Goal: Book appointment/travel/reservation

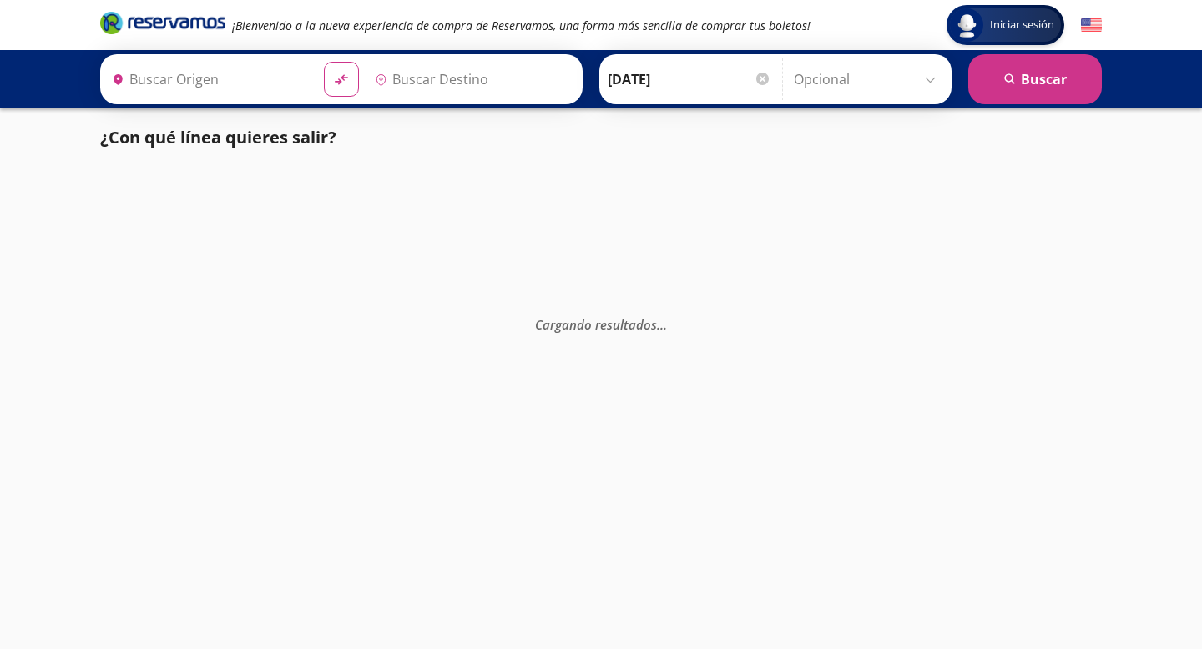
type input "[GEOGRAPHIC_DATA], [GEOGRAPHIC_DATA]"
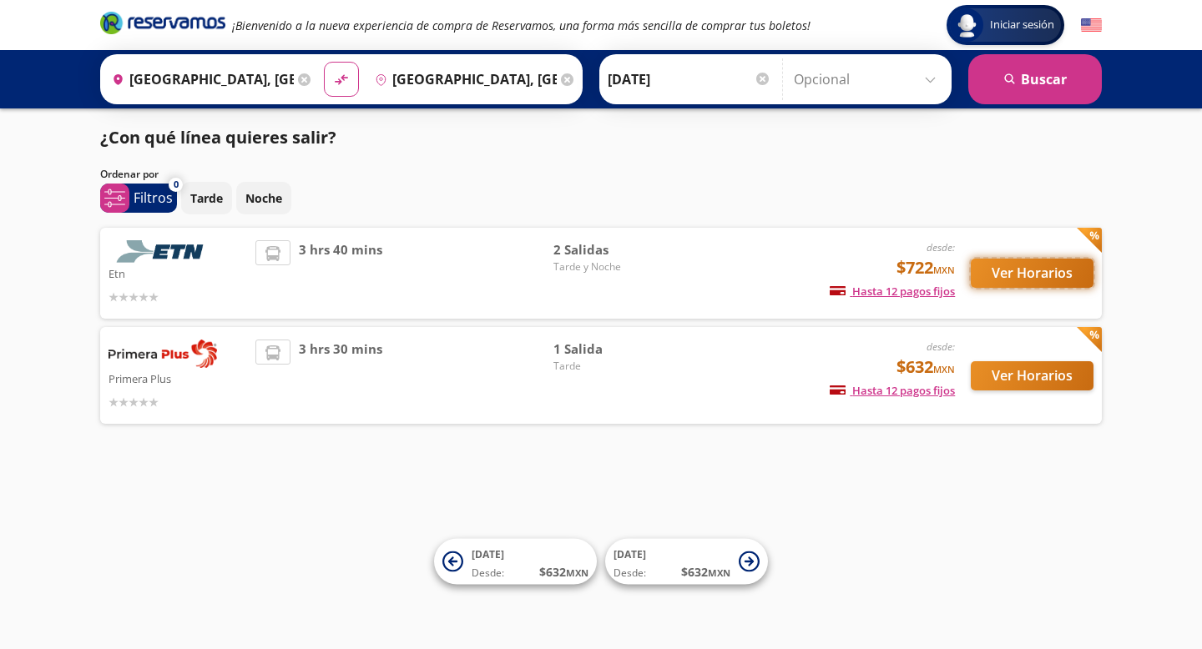
click at [1037, 267] on button "Ver Horarios" at bounding box center [1032, 273] width 123 height 29
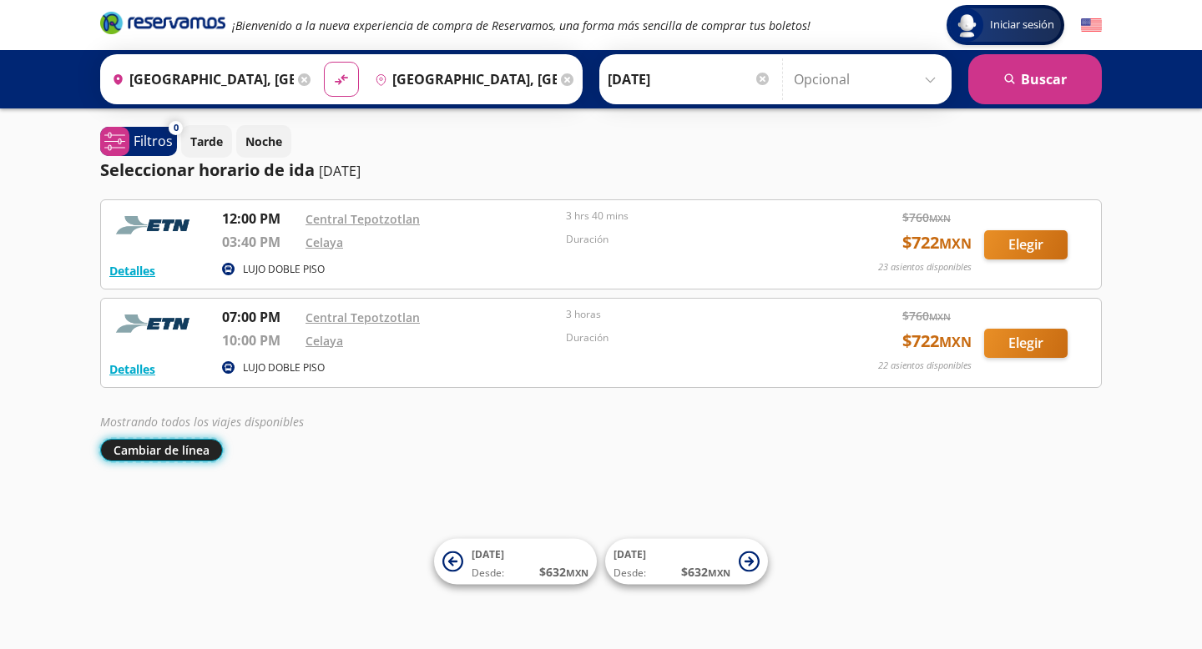
click at [165, 446] on button "Cambiar de línea" at bounding box center [161, 450] width 123 height 23
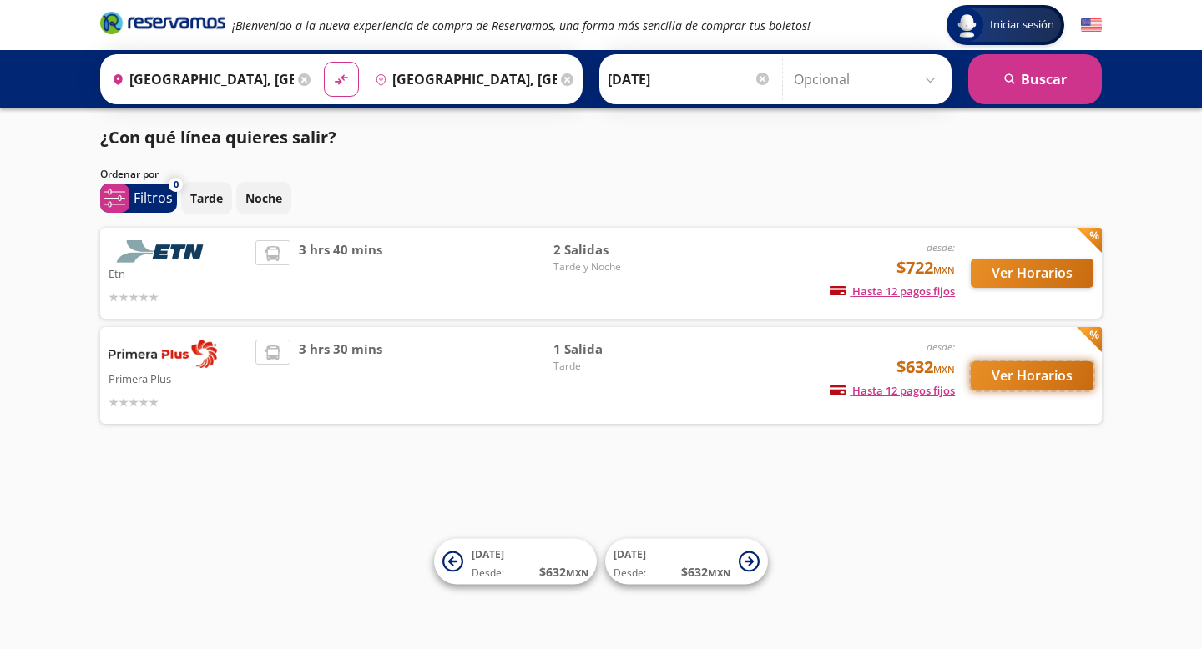
click at [1037, 387] on button "Ver Horarios" at bounding box center [1032, 375] width 123 height 29
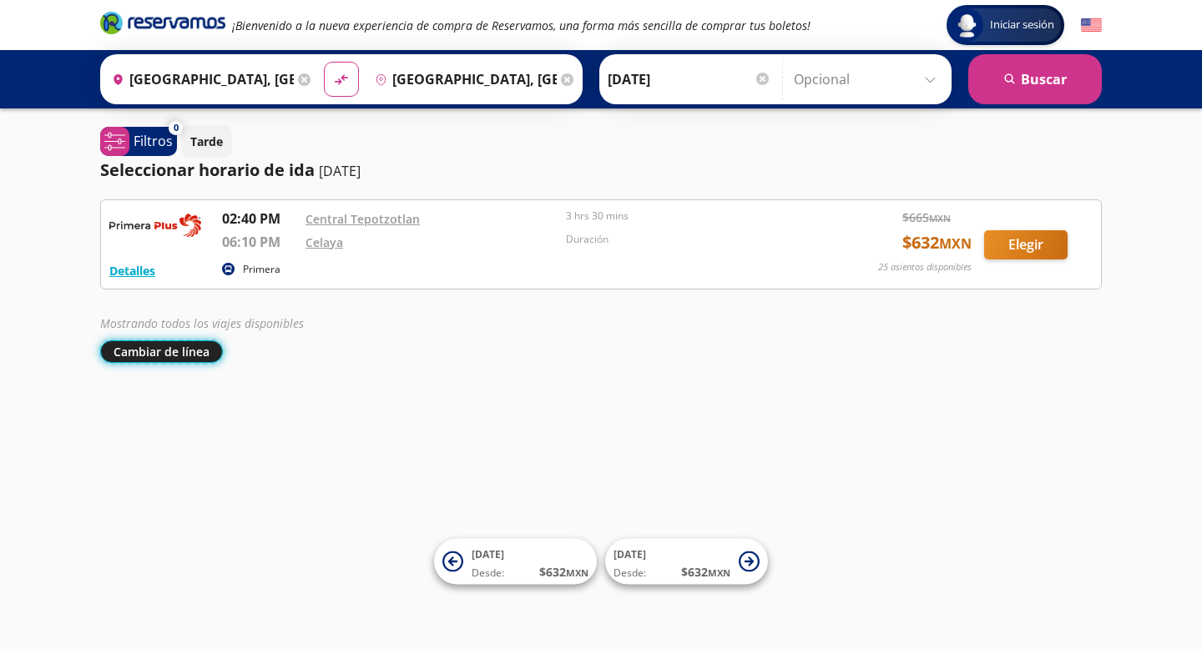
click at [154, 354] on button "Cambiar de línea" at bounding box center [161, 352] width 123 height 23
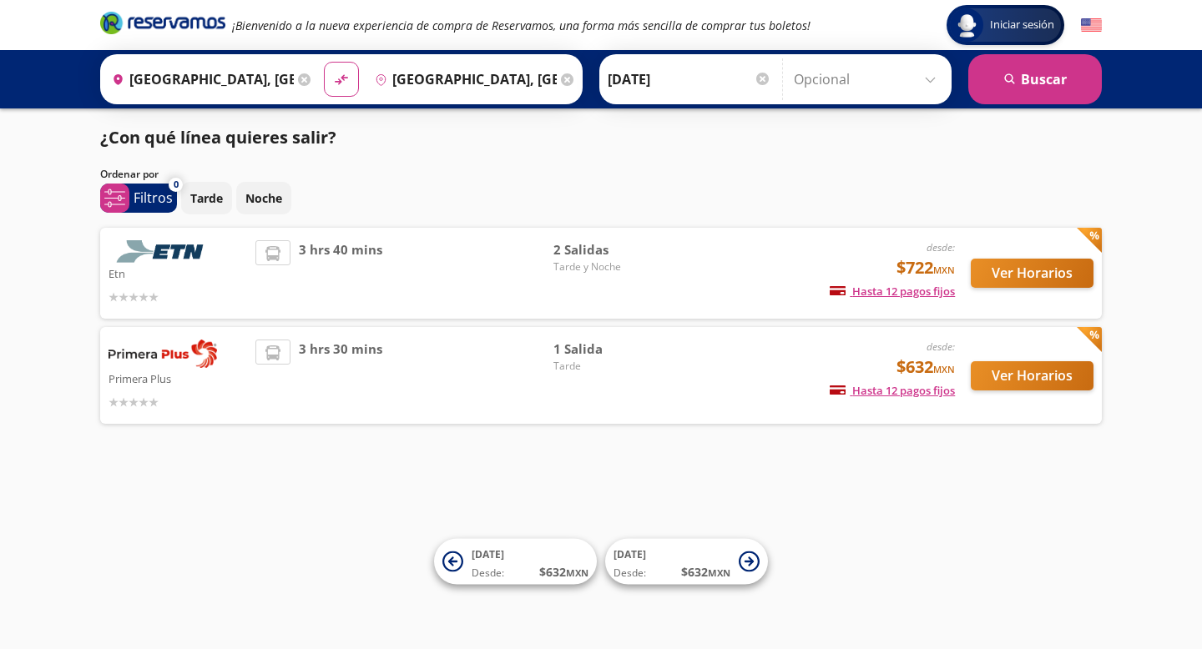
click at [300, 75] on icon at bounding box center [304, 79] width 13 height 13
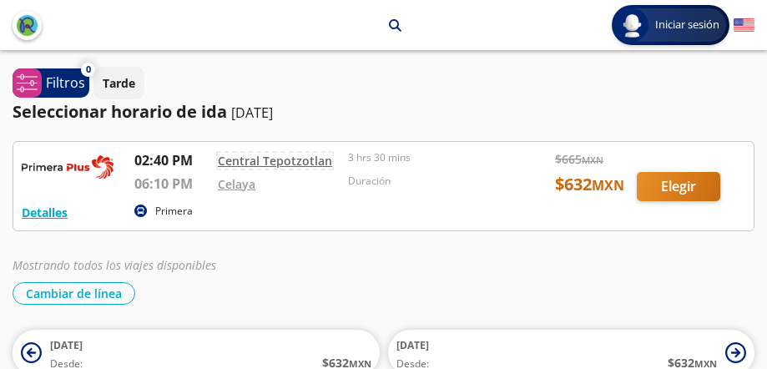
click at [261, 159] on link "Central Tepotzotlan" at bounding box center [275, 161] width 114 height 16
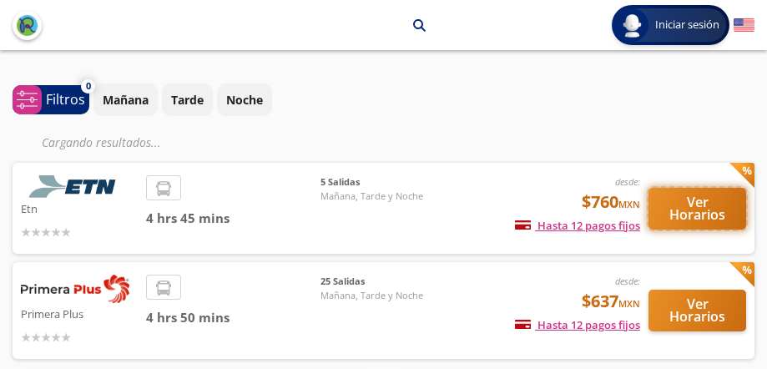
click at [707, 206] on button "Ver Horarios" at bounding box center [698, 209] width 98 height 42
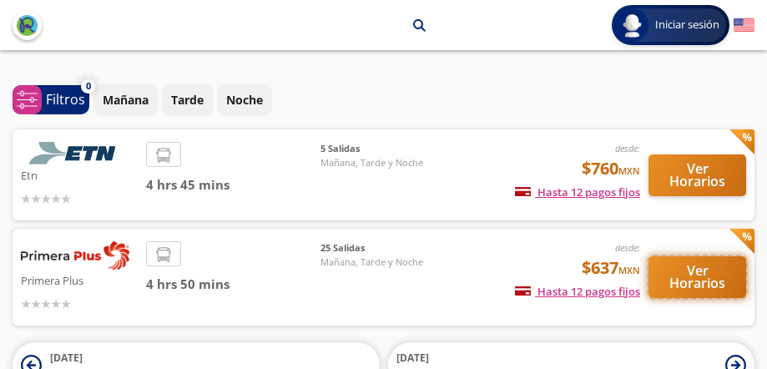
click at [714, 273] on button "Ver Horarios" at bounding box center [698, 277] width 98 height 42
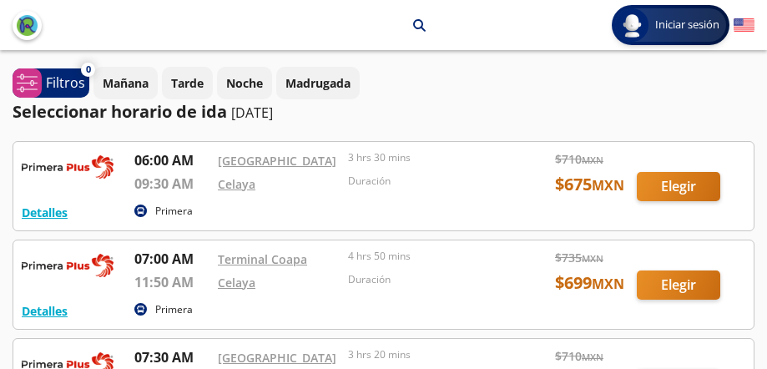
scroll to position [7, 0]
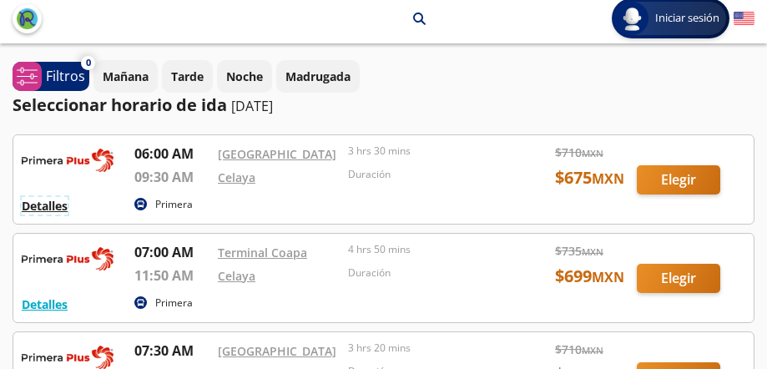
click at [52, 207] on button "Detalles" at bounding box center [45, 206] width 46 height 18
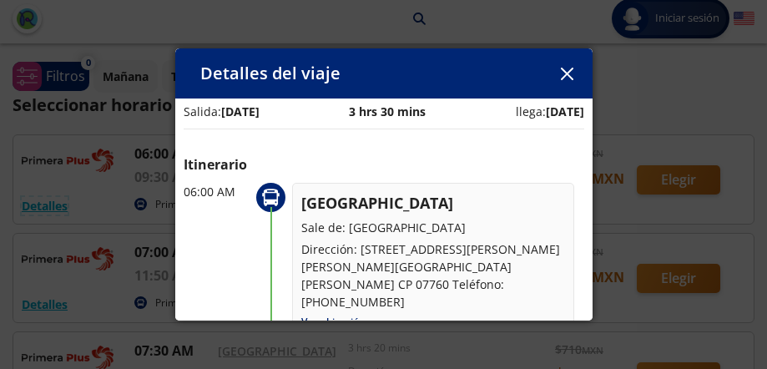
scroll to position [17, 0]
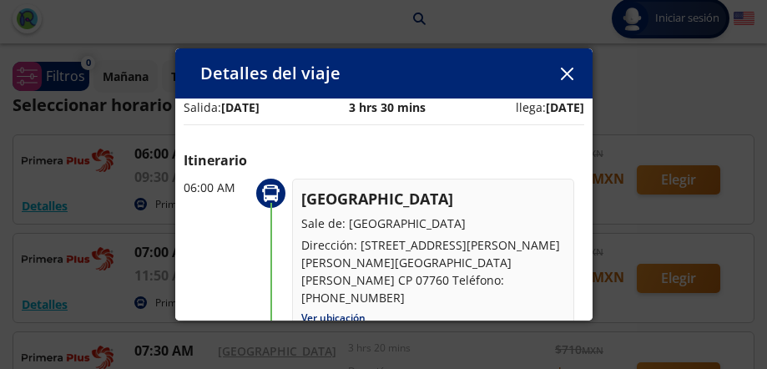
click at [566, 83] on button "button" at bounding box center [567, 73] width 25 height 25
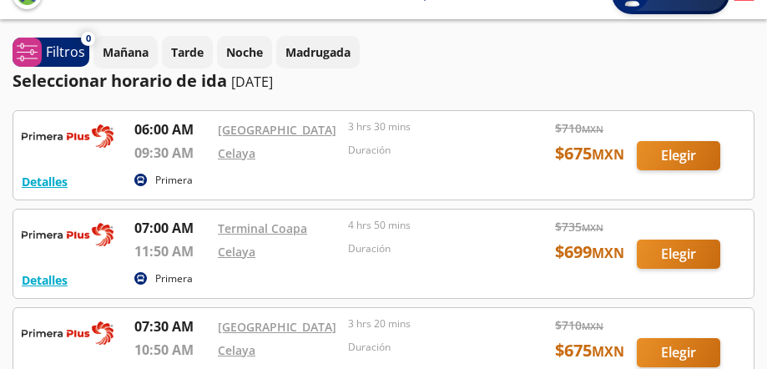
scroll to position [33, 0]
